Goal: Information Seeking & Learning: Learn about a topic

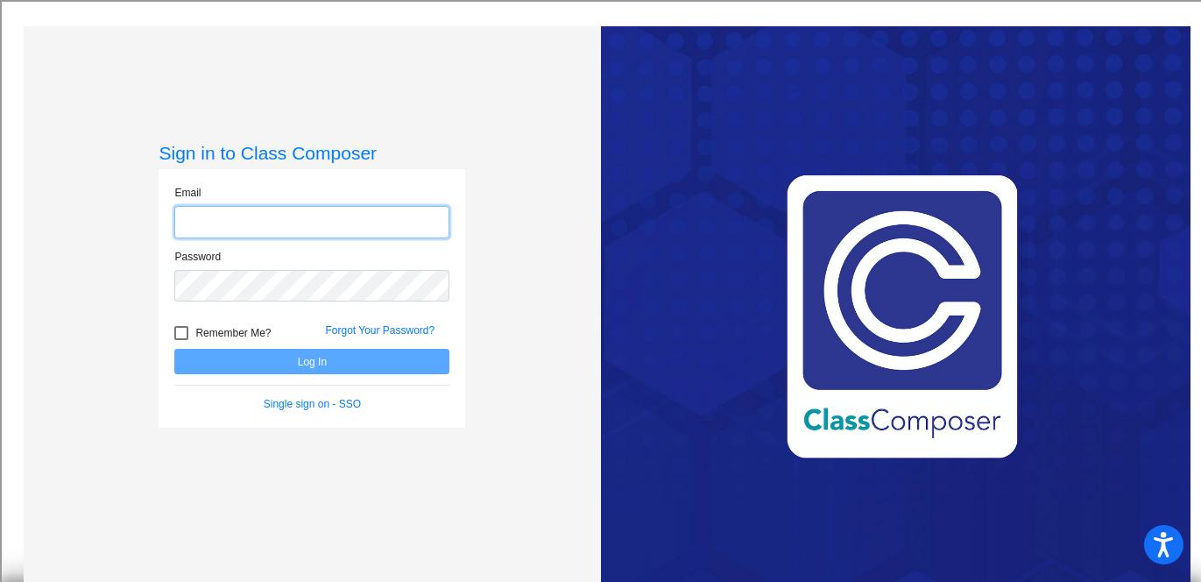
type input "[PERSON_NAME][EMAIL_ADDRESS][DOMAIN_NAME]"
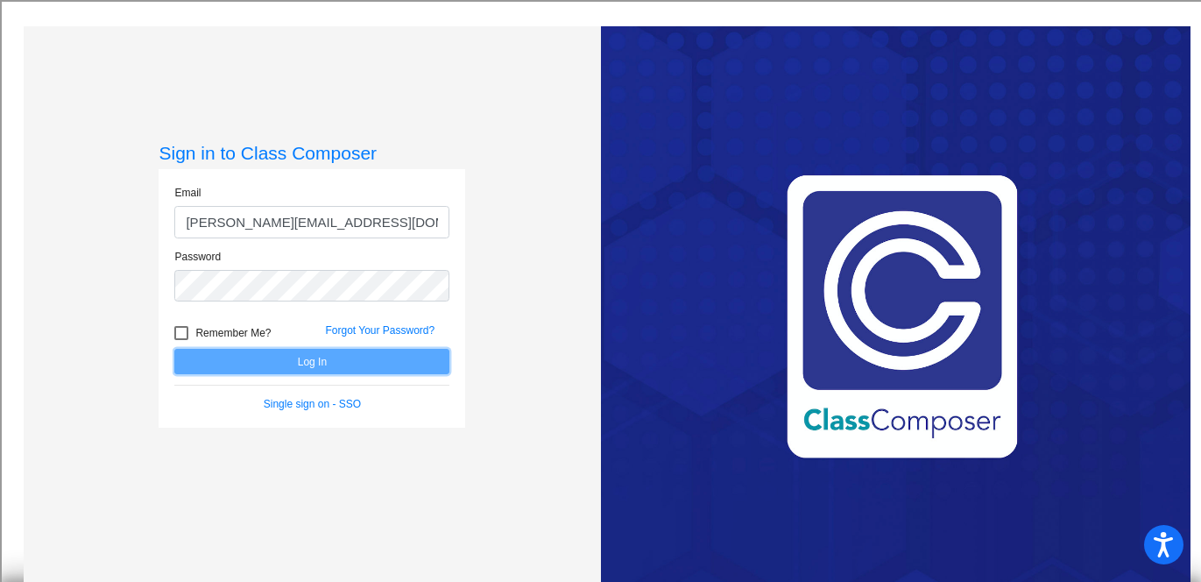
click at [361, 364] on button "Log In" at bounding box center [311, 361] width 275 height 25
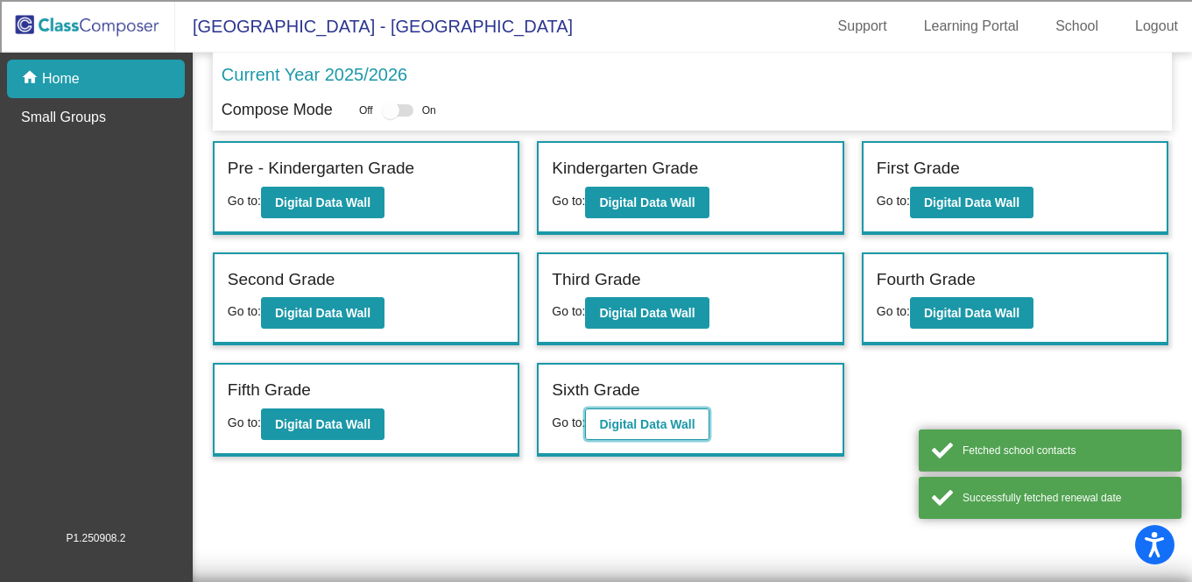
click at [650, 417] on b "Digital Data Wall" at bounding box center [646, 424] width 95 height 14
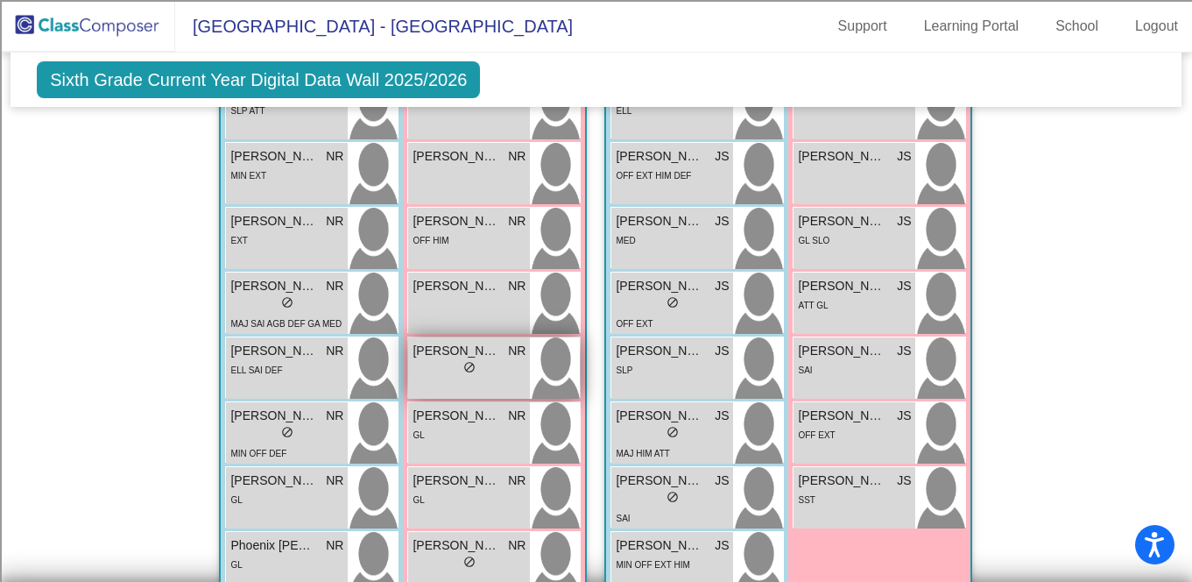
scroll to position [2259, 0]
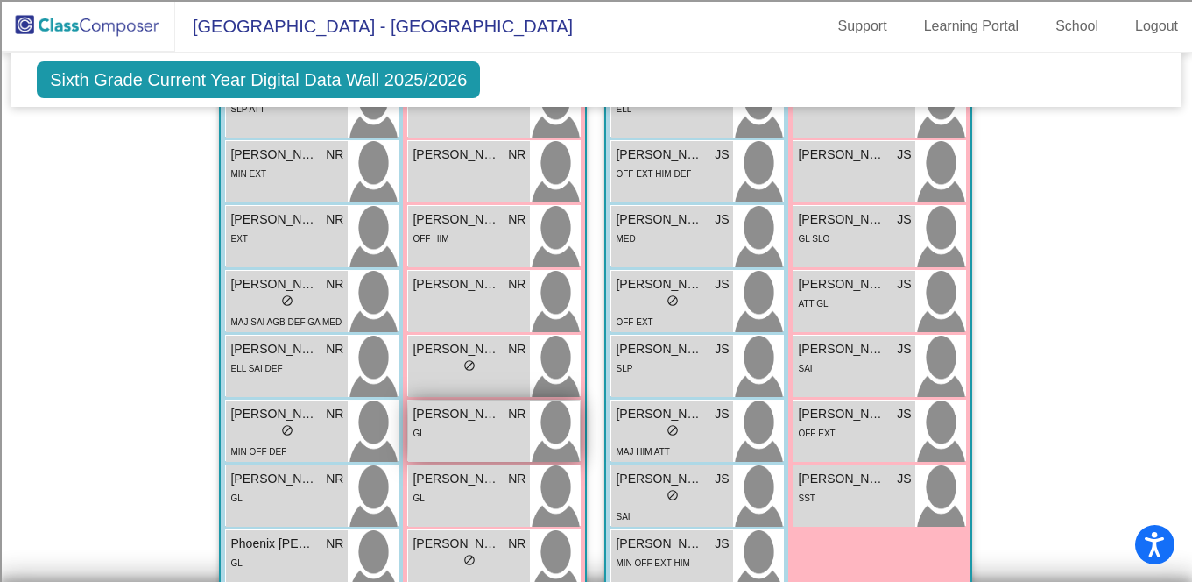
click at [448, 418] on span "[PERSON_NAME]" at bounding box center [457, 414] width 88 height 18
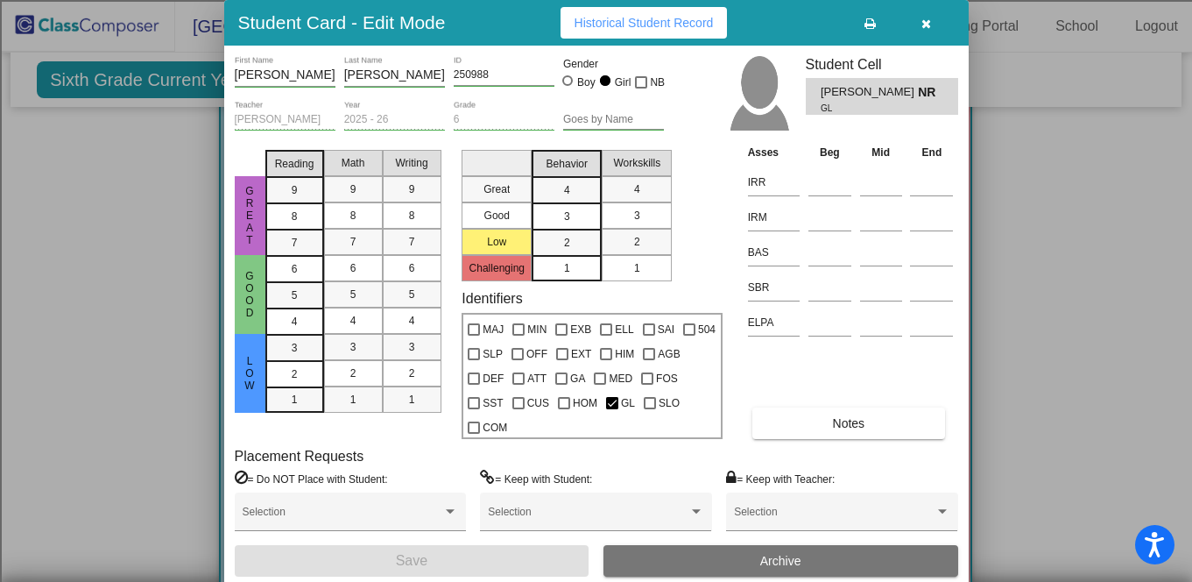
scroll to position [0, 0]
click at [925, 29] on icon "button" at bounding box center [926, 24] width 10 height 12
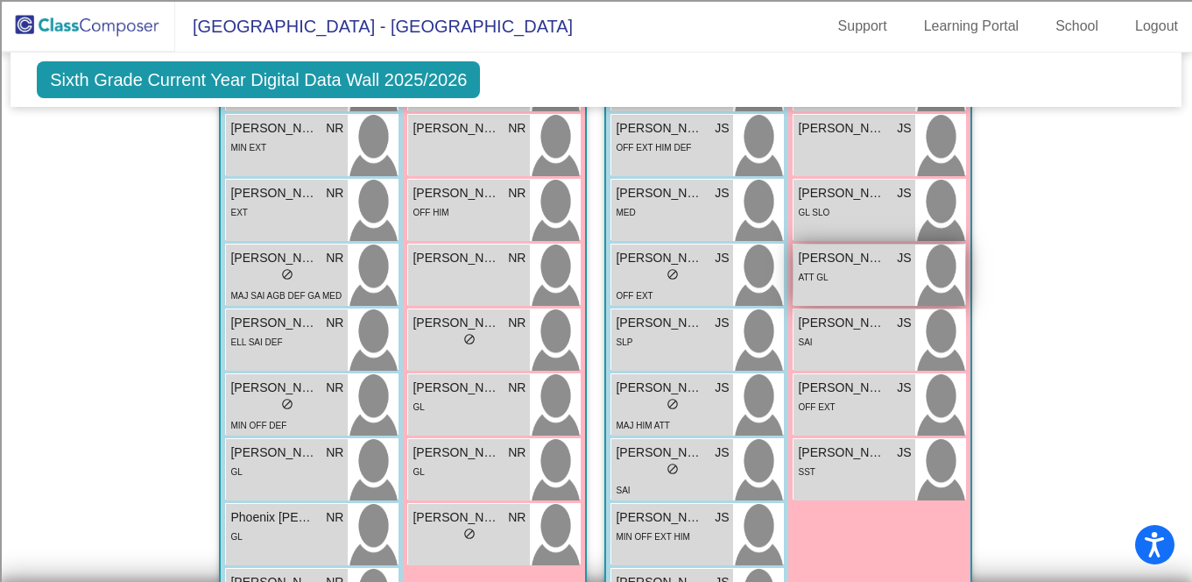
scroll to position [2284, 0]
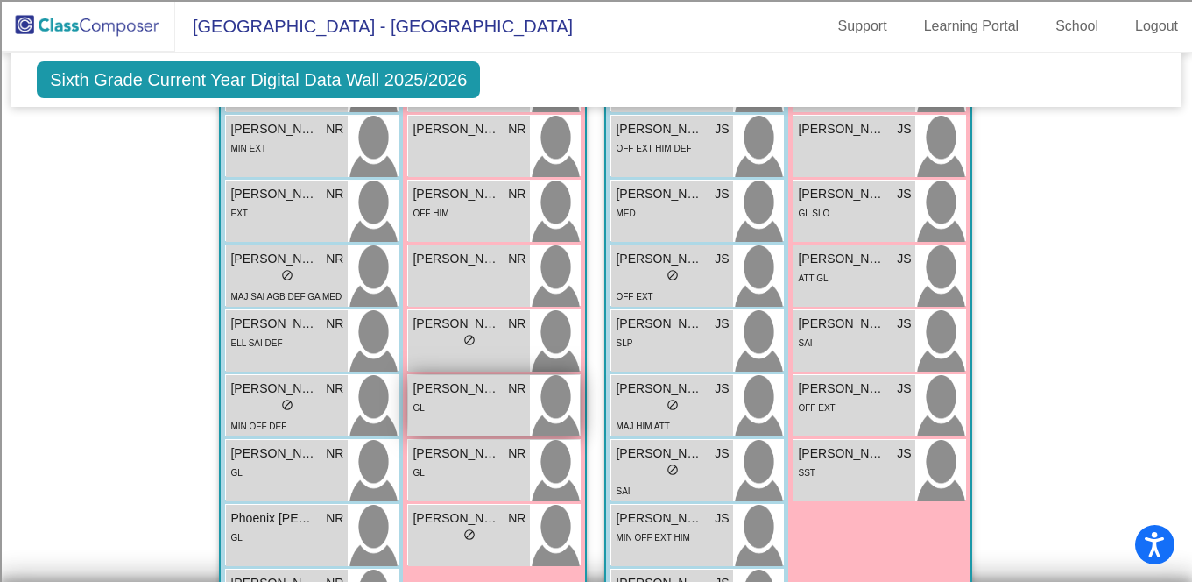
click at [474, 402] on div "GL" at bounding box center [469, 407] width 113 height 18
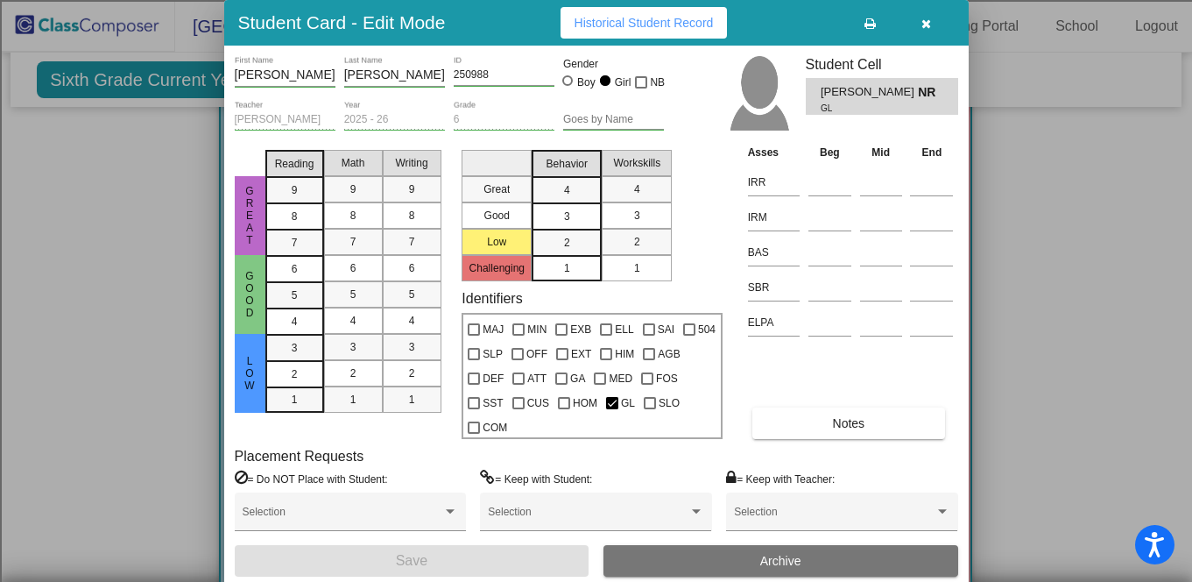
scroll to position [0, 0]
click at [667, 30] on span "Historical Student Record" at bounding box center [644, 23] width 139 height 14
